Goal: Check status

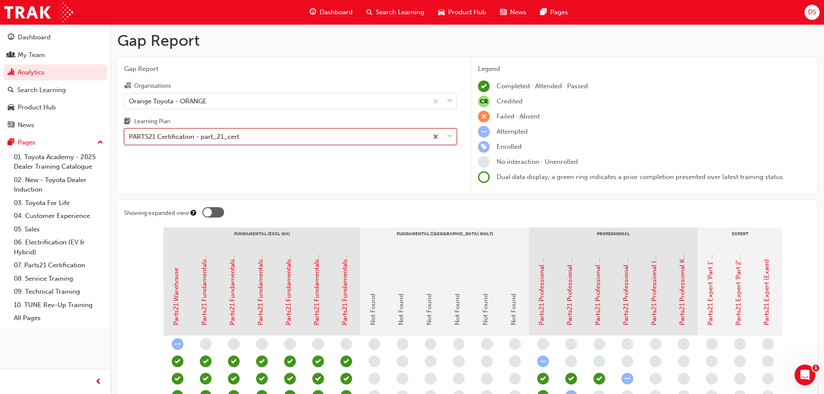
click at [259, 134] on div "PARTS21 Certification - part_21_cert" at bounding box center [276, 136] width 303 height 15
click at [130, 134] on input "Learning Plan option PARTS21 Certification - part_21_cert, selected. 0 results …" at bounding box center [129, 136] width 1 height 7
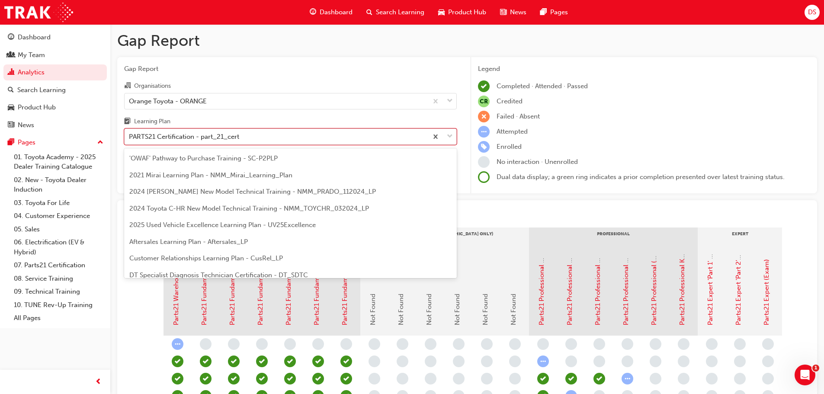
scroll to position [161, 0]
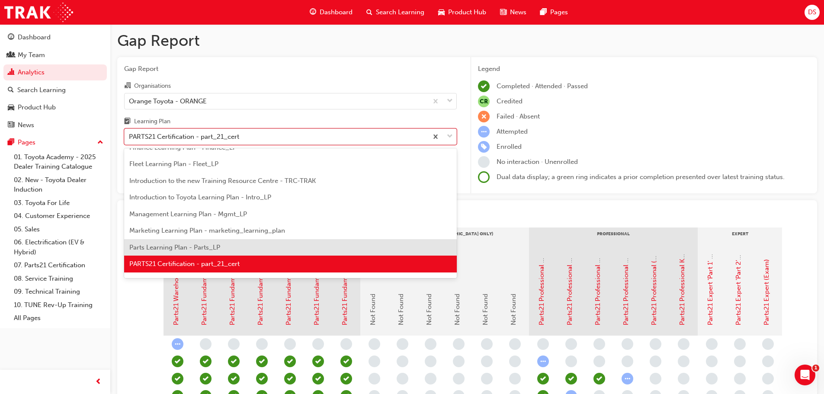
click at [214, 256] on div "PARTS21 Certification - part_21_cert" at bounding box center [290, 264] width 332 height 17
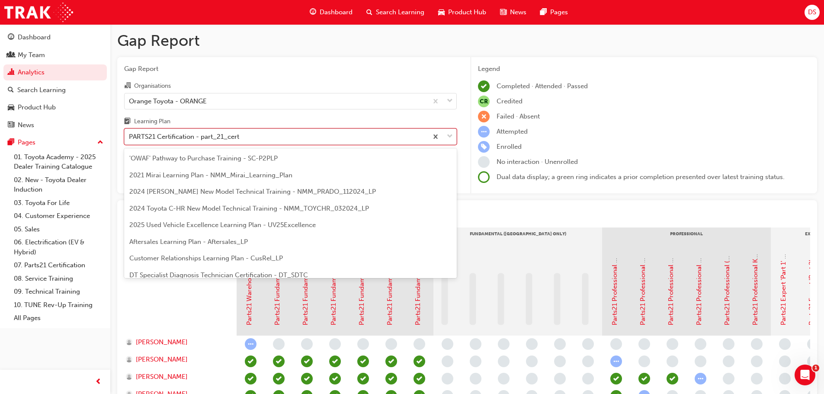
click at [248, 139] on div "PARTS21 Certification - part_21_cert" at bounding box center [276, 136] width 303 height 15
click at [130, 139] on input "Learning Plan option PARTS21 Certification - part_21_cert, selected. option PAR…" at bounding box center [129, 136] width 1 height 7
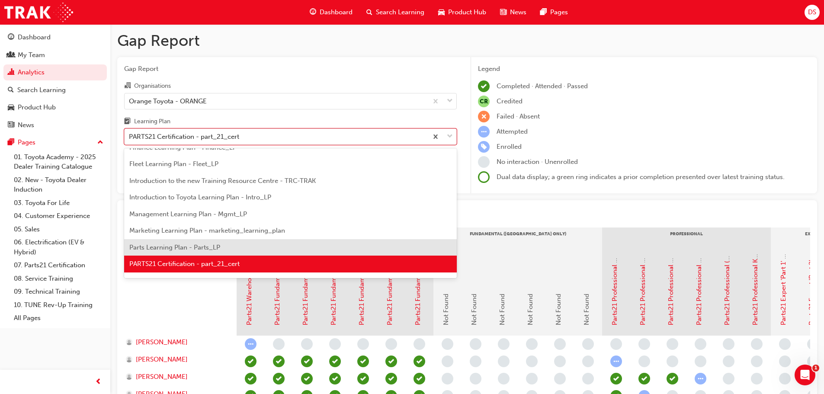
click at [228, 248] on div "Parts Learning Plan - Parts_LP" at bounding box center [290, 247] width 332 height 17
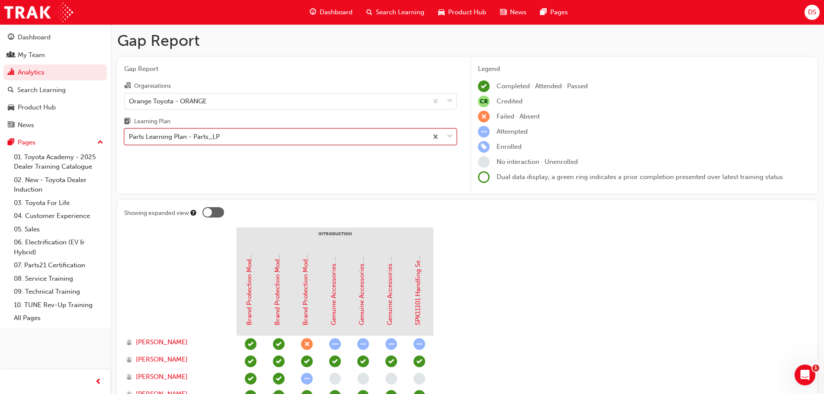
click at [342, 136] on div "Parts Learning Plan - Parts_LP" at bounding box center [276, 136] width 303 height 15
click at [130, 136] on input "Learning Plan option Parts Learning Plan - Parts_LP, selected. 0 results availa…" at bounding box center [129, 136] width 1 height 7
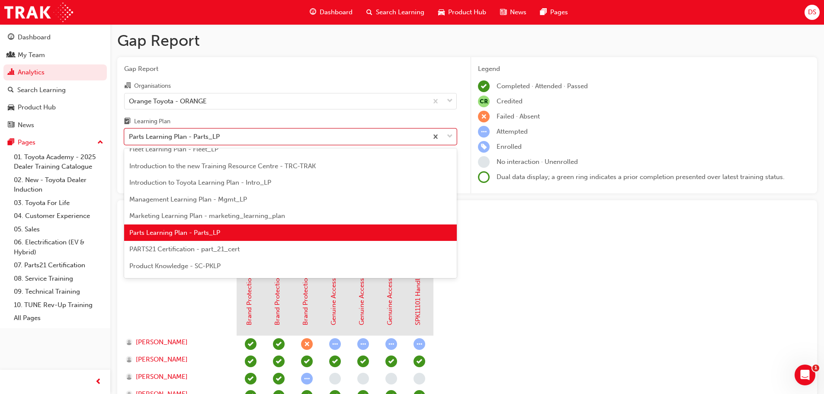
scroll to position [188, 0]
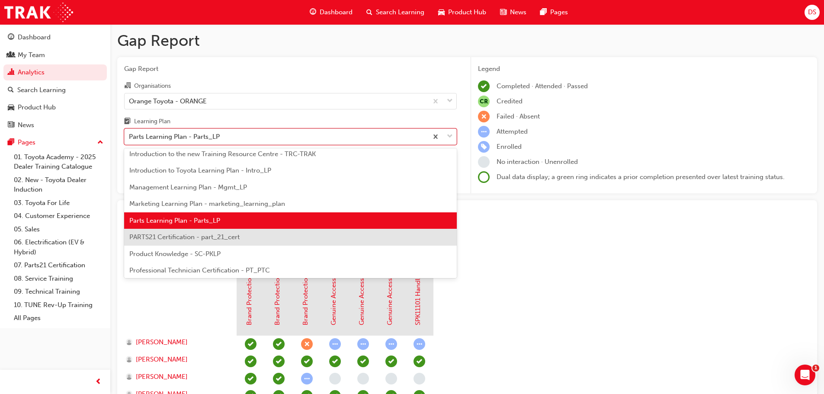
click at [240, 236] on div "PARTS21 Certification - part_21_cert" at bounding box center [290, 237] width 332 height 17
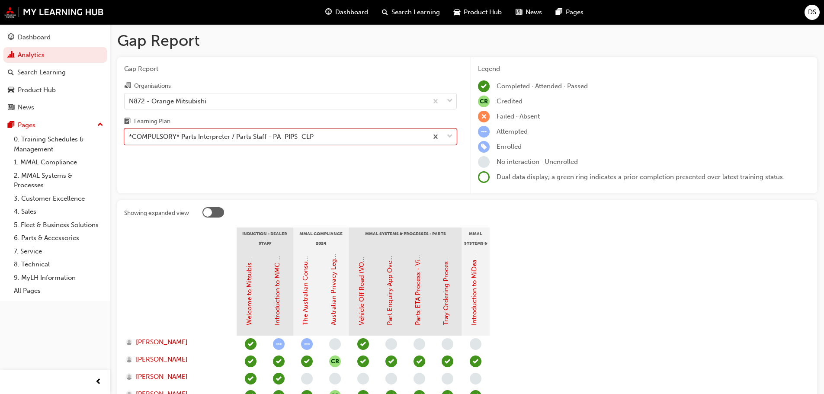
scroll to position [83, 0]
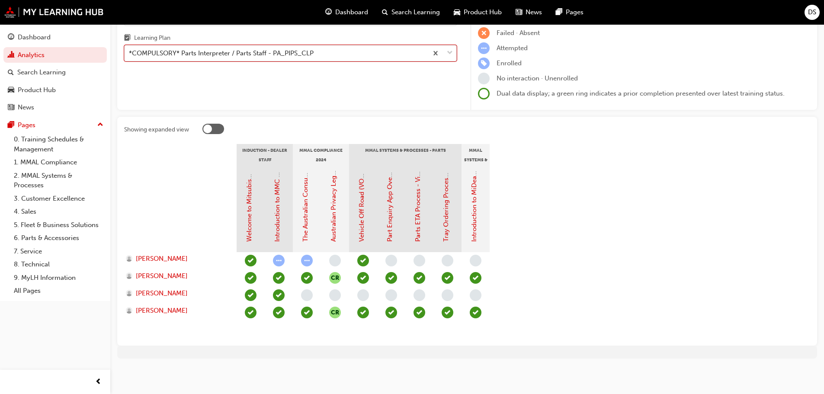
click at [320, 61] on div "*COMPULSORY* Parts Interpreter / Parts Staff - PA_PIPS_CLP" at bounding box center [276, 53] width 303 height 15
click at [130, 57] on input "Learning Plan option *COMPULSORY* Parts Interpreter / Parts Staff - PA_PIPS_CLP…" at bounding box center [129, 52] width 1 height 7
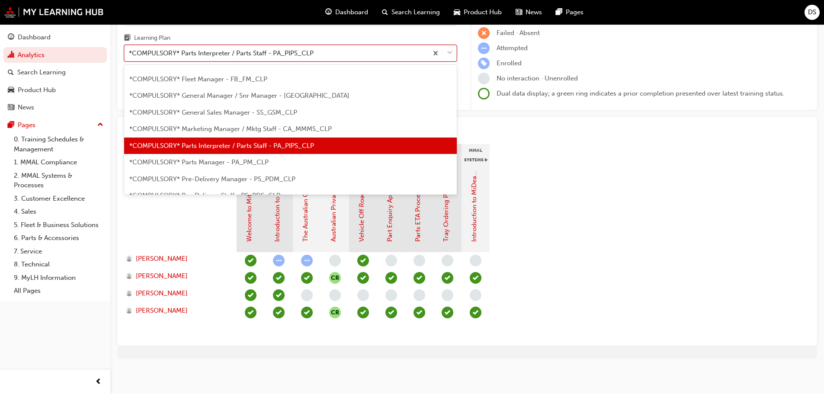
scroll to position [121, 0]
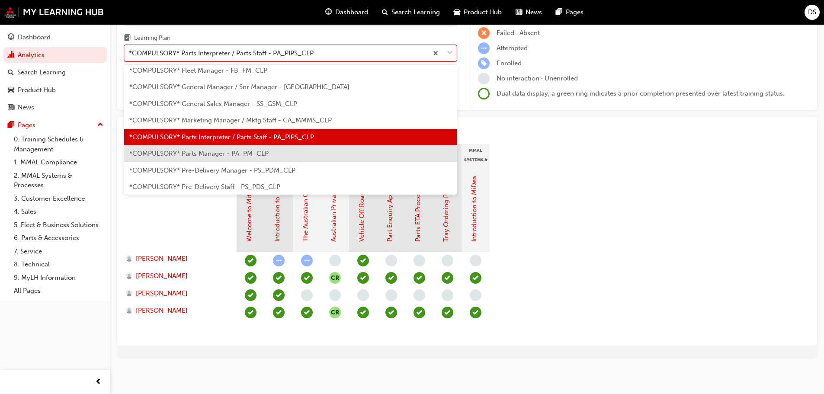
click at [237, 156] on span "*COMPULSORY* Parts Manager - PA_PM_CLP" at bounding box center [198, 154] width 139 height 8
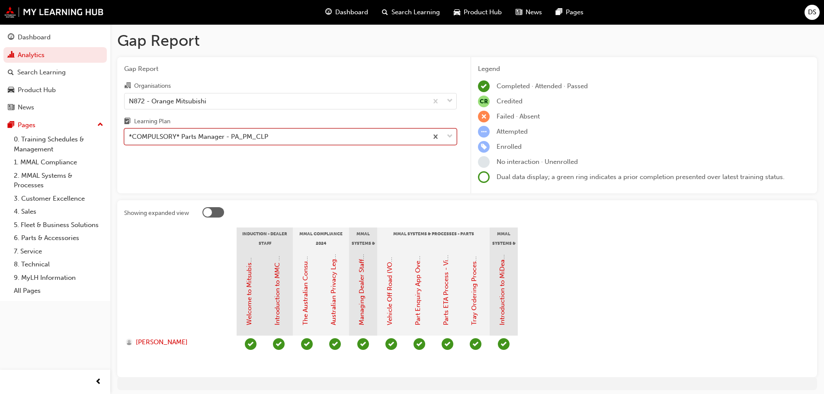
click at [326, 136] on div "*COMPULSORY* Parts Manager - PA_PM_CLP" at bounding box center [276, 136] width 303 height 15
click at [130, 136] on input "Learning Plan option *COMPULSORY* Parts Manager - PA_PM_CLP, selected. 0 result…" at bounding box center [129, 136] width 1 height 7
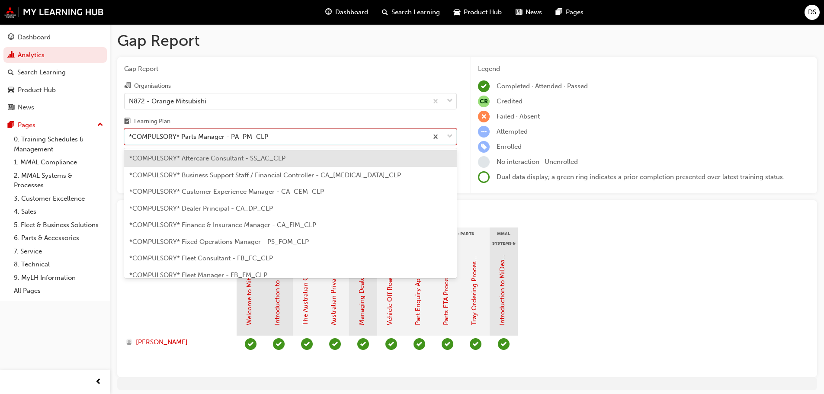
scroll to position [94, 0]
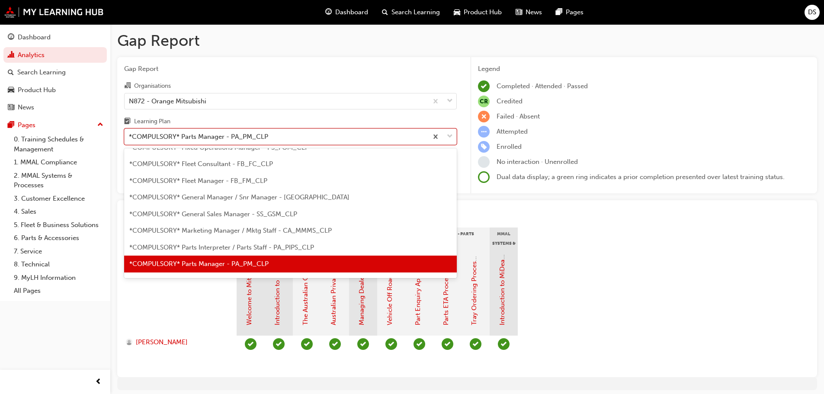
click at [243, 245] on span "*COMPULSORY* Parts Interpreter / Parts Staff - PA_PIPS_CLP" at bounding box center [221, 247] width 185 height 8
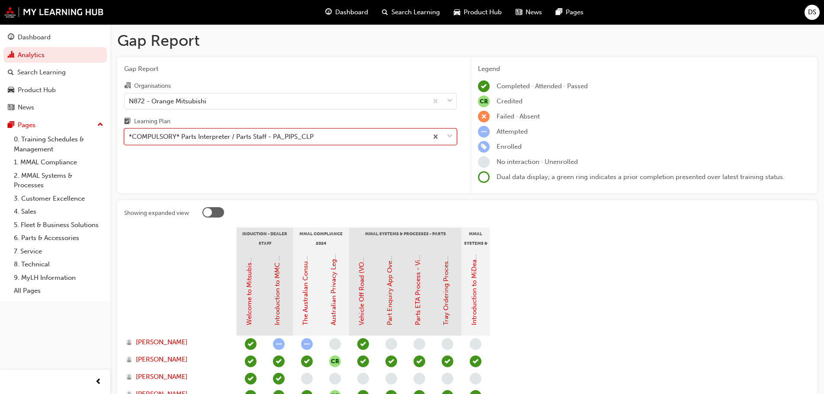
click at [298, 85] on div "Organisations" at bounding box center [290, 86] width 332 height 13
click at [130, 97] on input "Organisations N872 - Orange Mitsubishi" at bounding box center [129, 100] width 1 height 7
